Goal: Transaction & Acquisition: Book appointment/travel/reservation

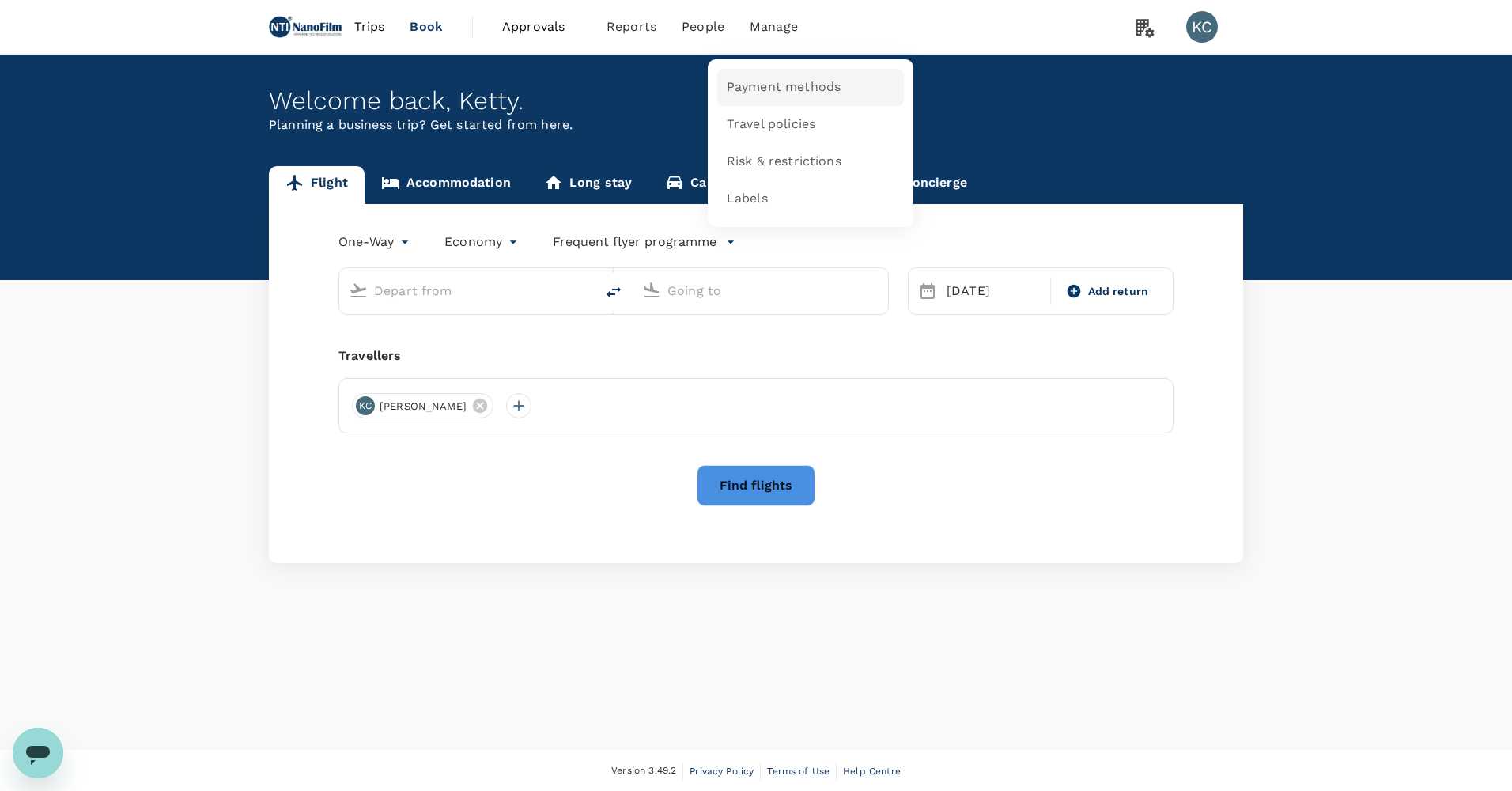
type input "Singapore Changi (SIN)"
type input "[GEOGRAPHIC_DATA], [GEOGRAPHIC_DATA] (any)"
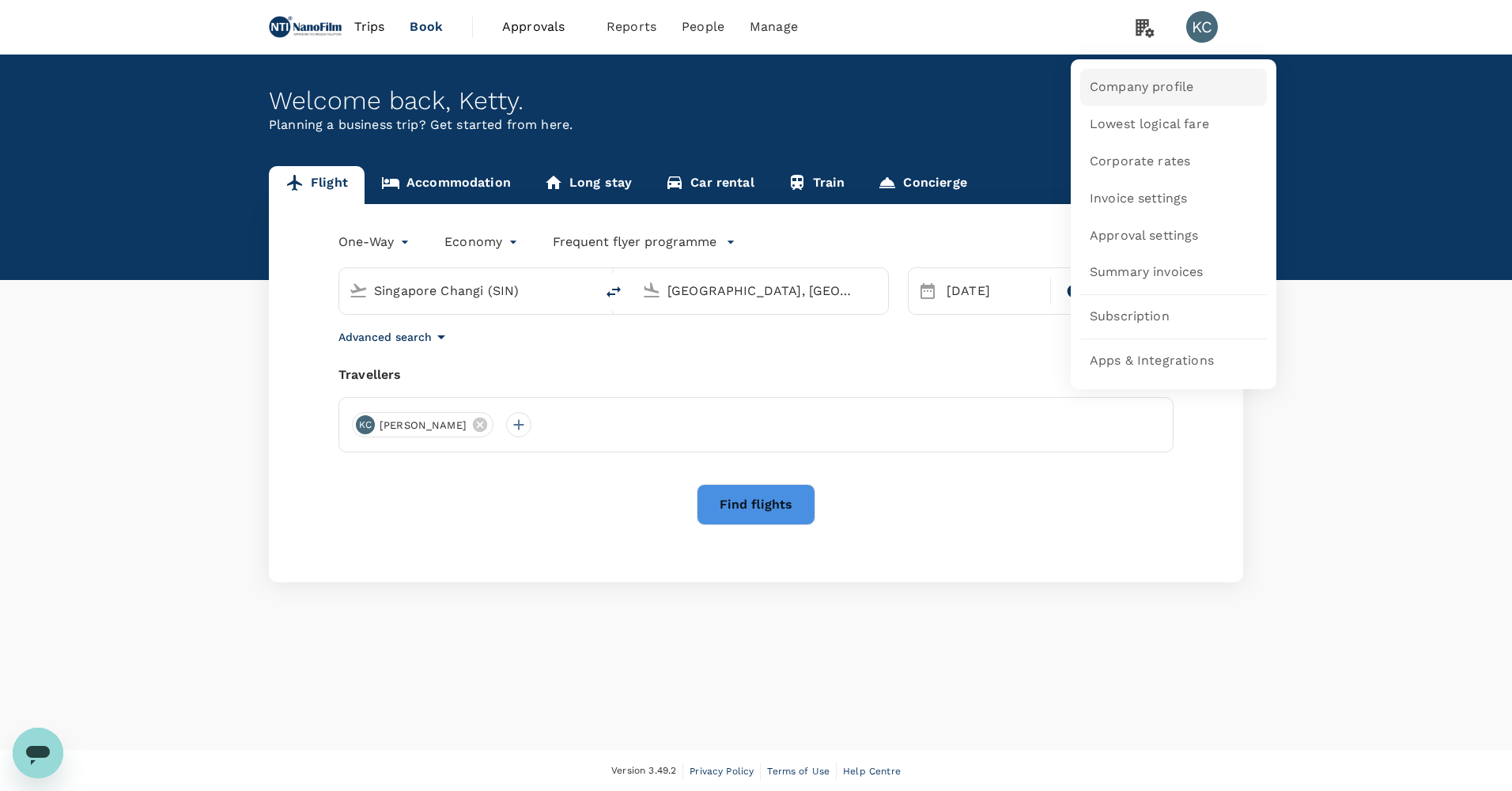
click at [1161, 94] on span "Company profile" at bounding box center [1142, 87] width 104 height 18
